Goal: Task Accomplishment & Management: Complete application form

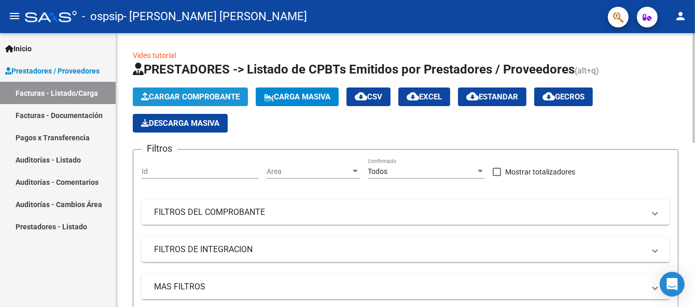
click at [217, 93] on span "Cargar Comprobante" at bounding box center [190, 96] width 98 height 9
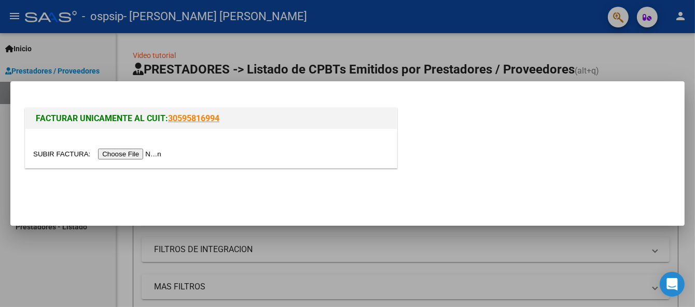
click at [159, 154] on input "file" at bounding box center [98, 154] width 131 height 11
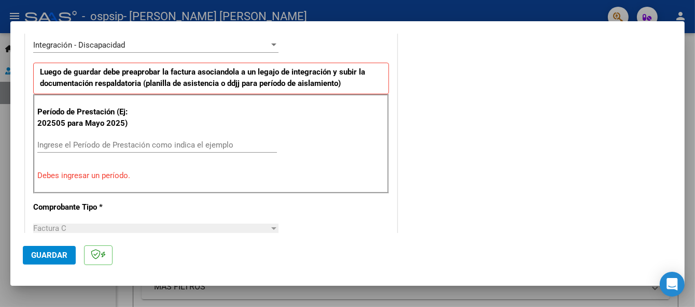
scroll to position [260, 0]
click at [174, 141] on input "Ingrese el Período de Prestación como indica el ejemplo" at bounding box center [156, 144] width 239 height 9
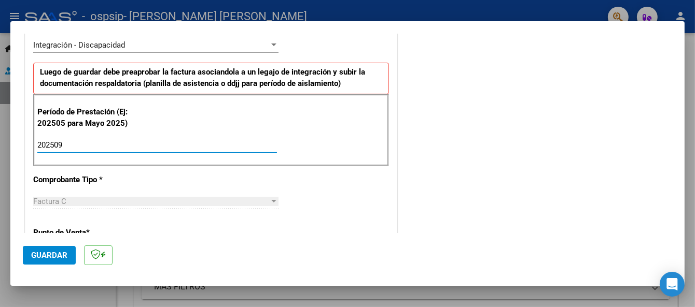
type input "202509"
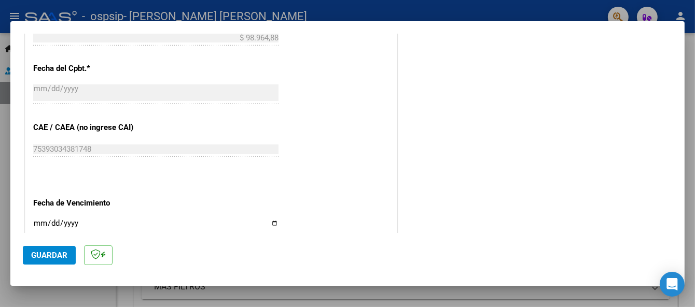
scroll to position [594, 0]
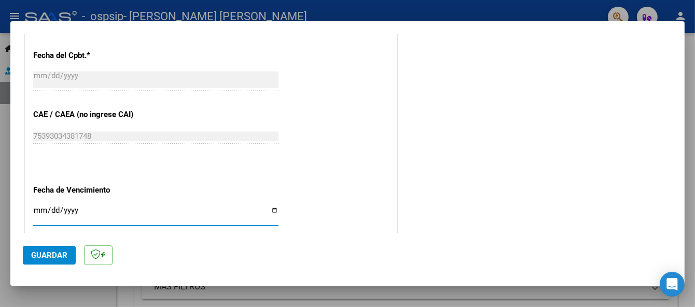
click at [37, 209] on input "Ingresar la fecha" at bounding box center [155, 214] width 245 height 17
type input "[DATE]"
click at [48, 251] on span "Guardar" at bounding box center [49, 255] width 36 height 9
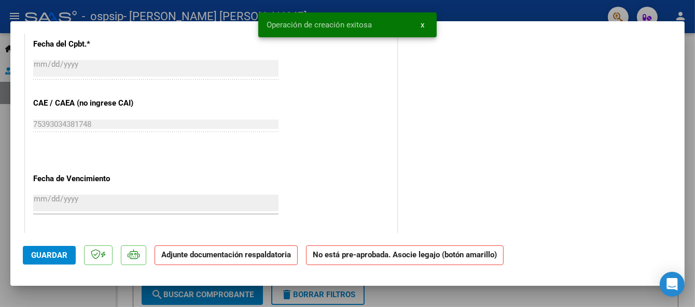
scroll to position [0, 0]
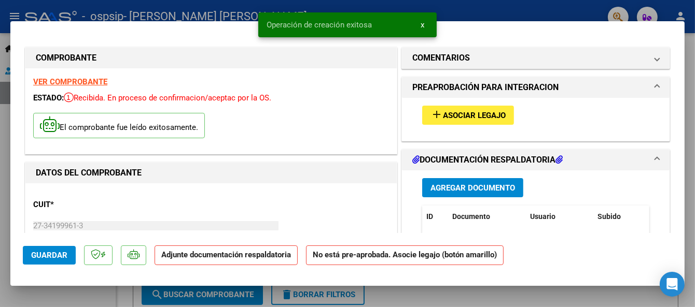
click at [445, 111] on span "Asociar Legajo" at bounding box center [474, 115] width 63 height 9
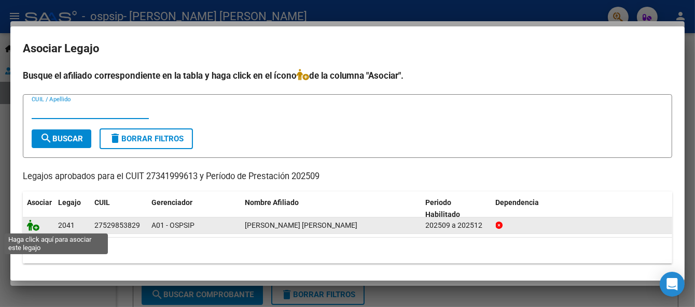
click at [30, 228] on icon at bounding box center [33, 225] width 12 height 11
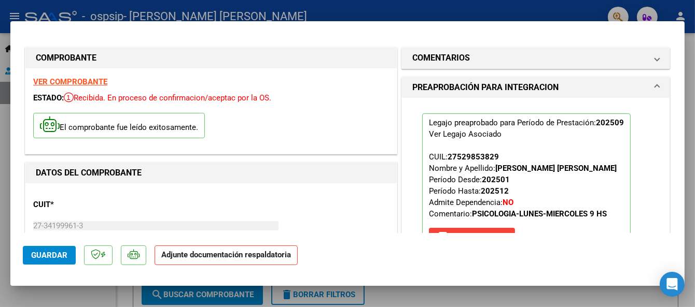
scroll to position [175, 0]
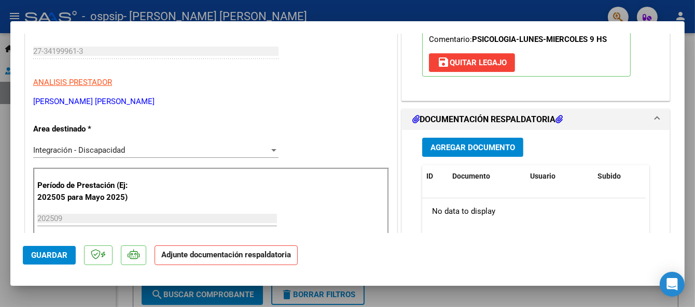
click at [497, 149] on span "Agregar Documento" at bounding box center [472, 147] width 84 height 9
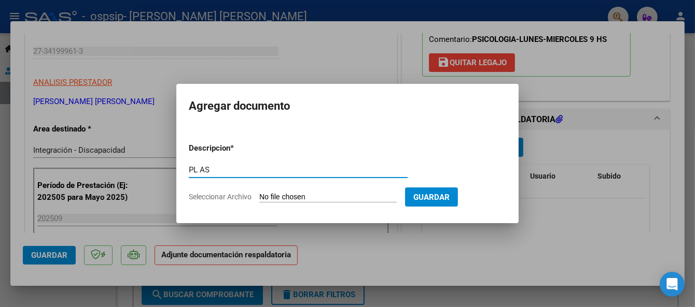
type input "PL AS"
click at [338, 196] on input "Seleccionar Archivo" at bounding box center [327, 198] width 137 height 10
type input "C:\fakepath\[PERSON_NAME] H Septiembre Psicologia Planilla.pdf"
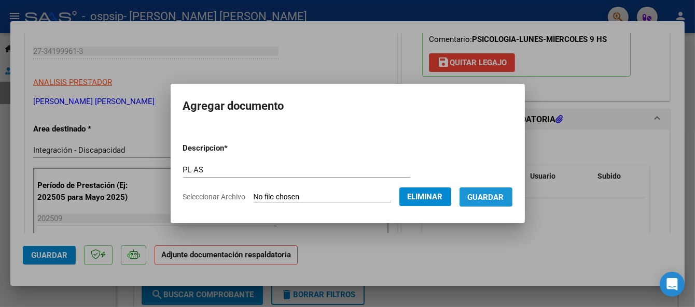
click at [488, 193] on span "Guardar" at bounding box center [485, 197] width 36 height 9
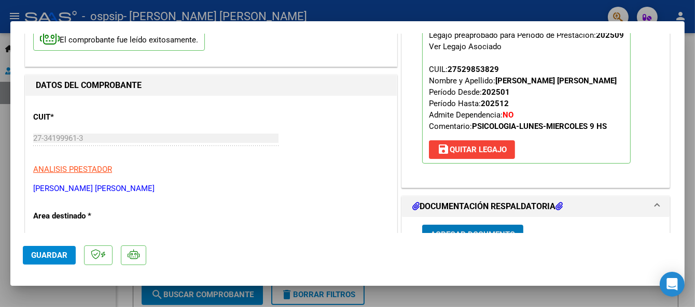
scroll to position [0, 0]
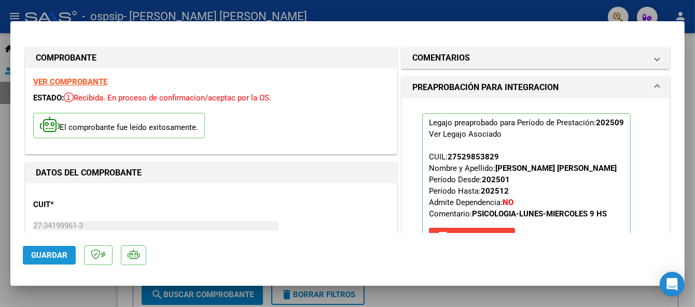
click at [51, 252] on span "Guardar" at bounding box center [49, 255] width 36 height 9
click at [322, 4] on div at bounding box center [347, 153] width 695 height 307
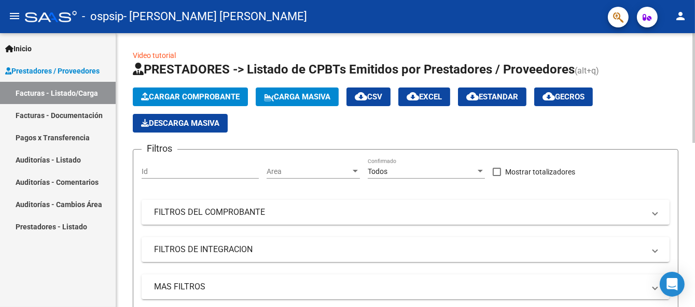
scroll to position [240, 0]
